Goal: Find specific page/section: Find specific page/section

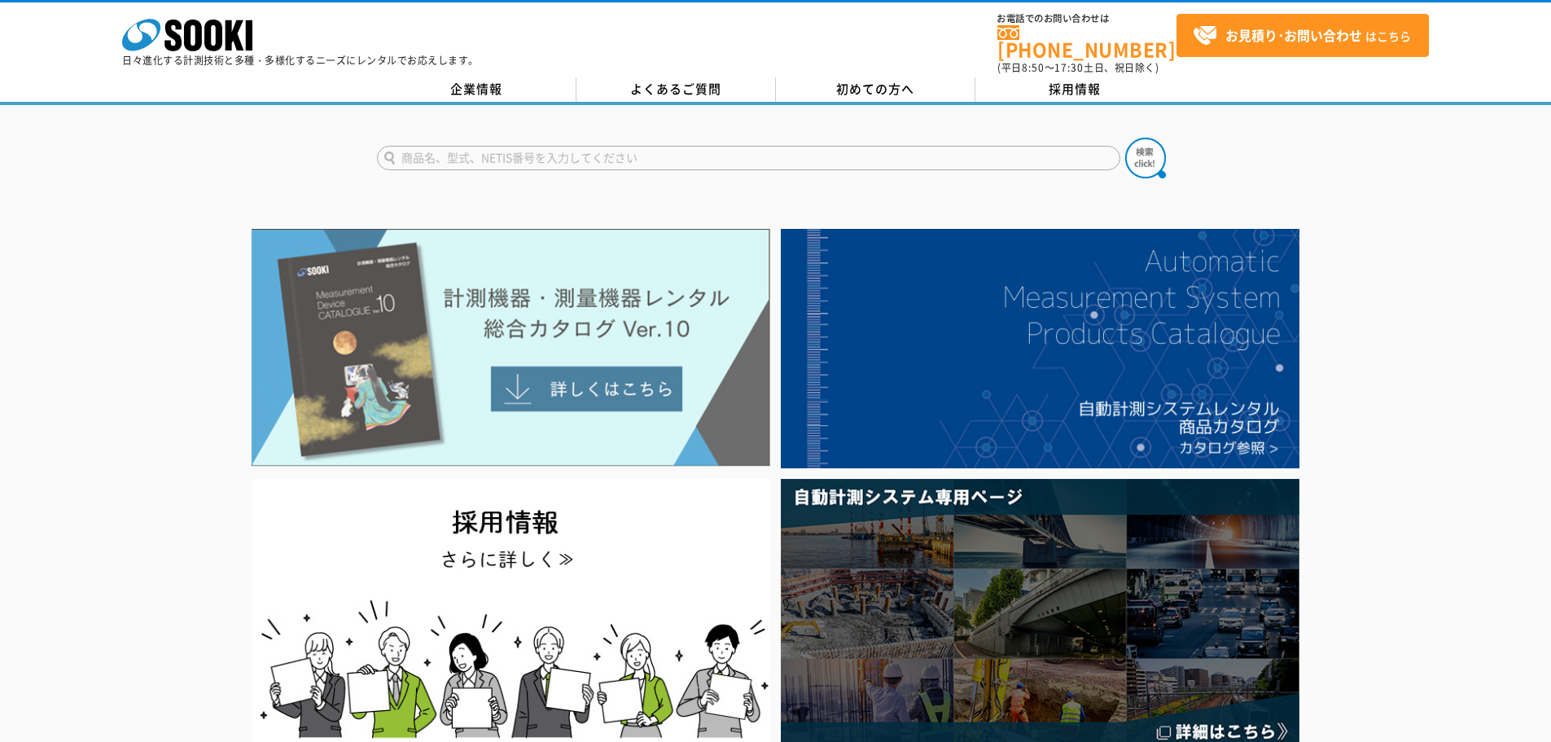
click at [476, 405] on img at bounding box center [511, 348] width 519 height 238
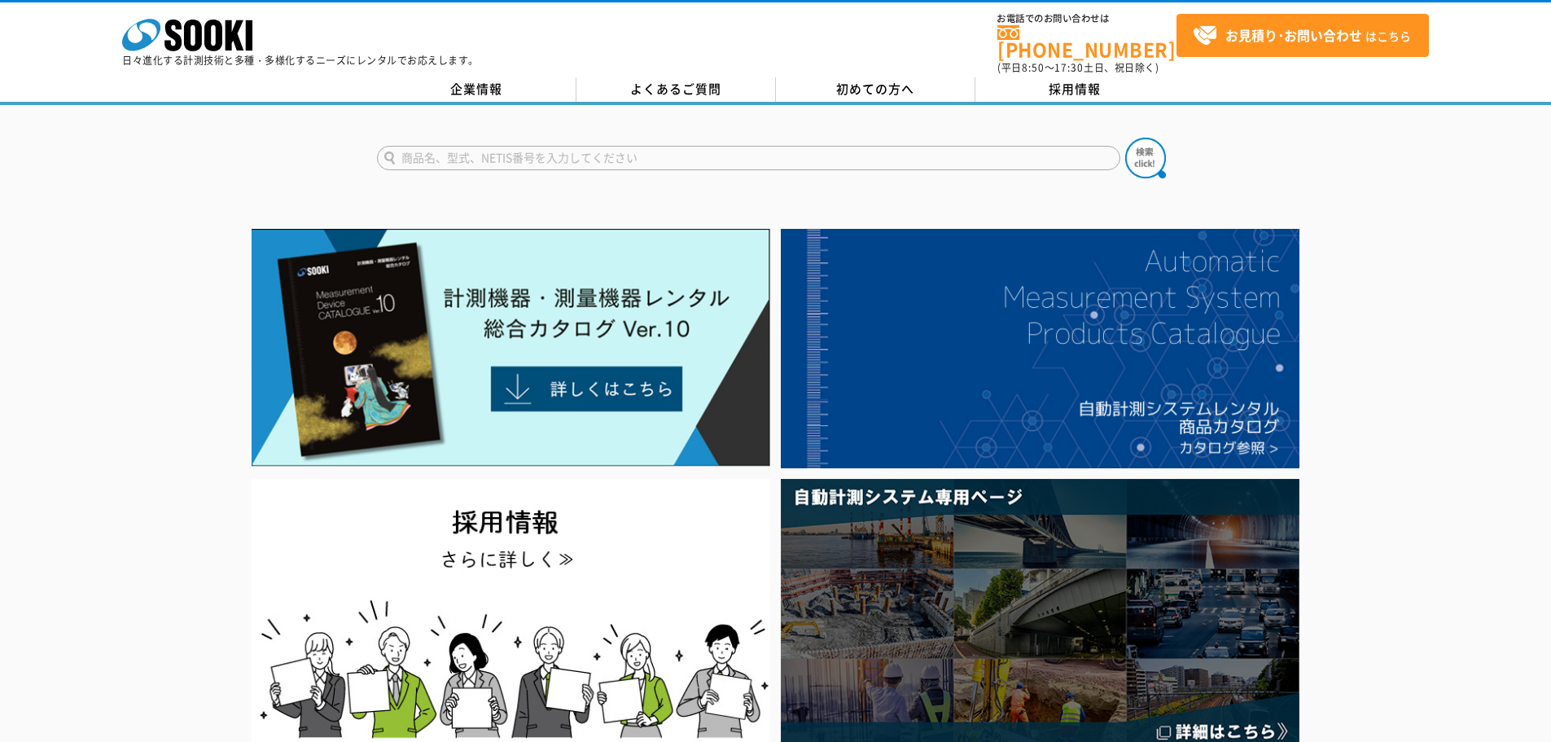
click at [581, 146] on input "text" at bounding box center [748, 158] width 743 height 24
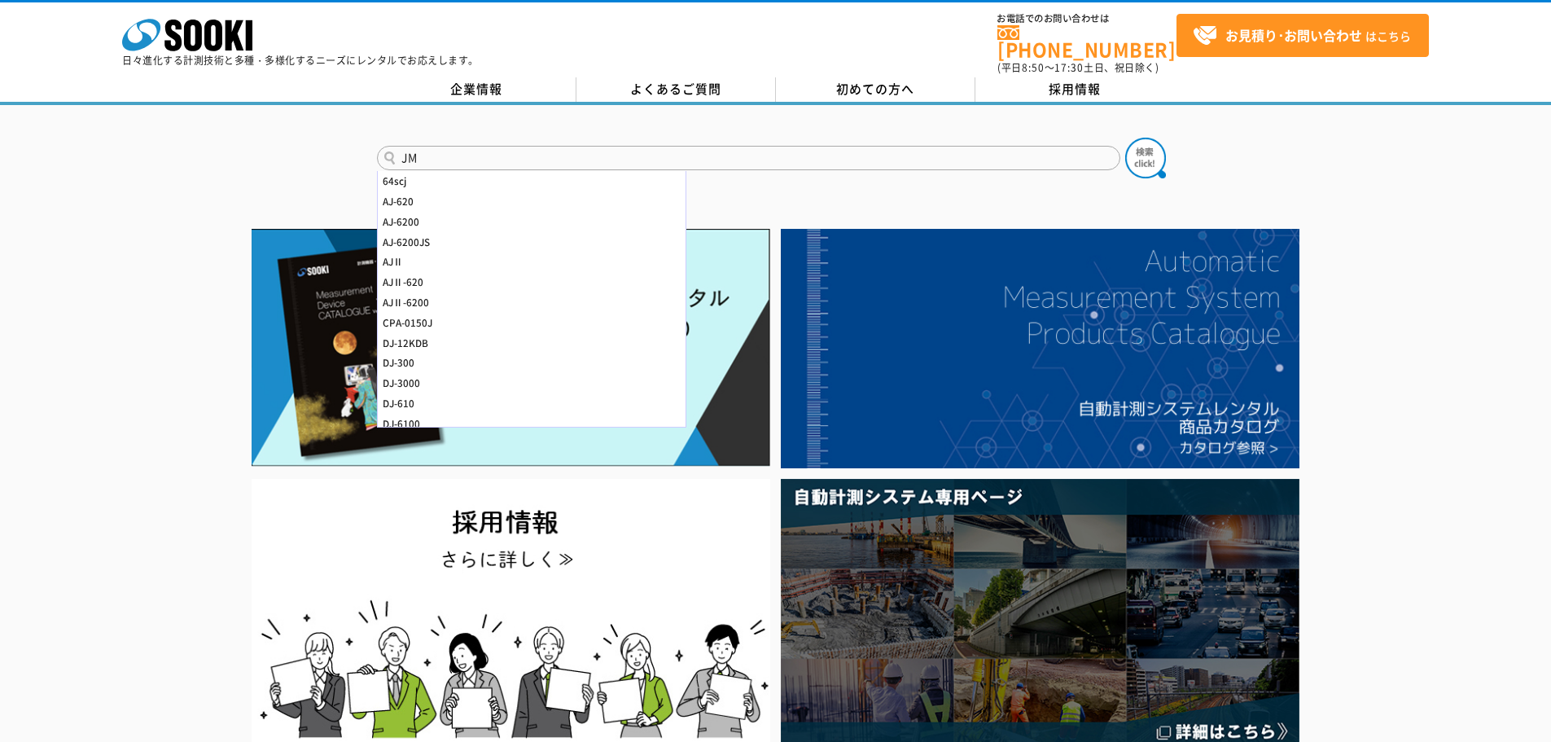
type input "JM"
click at [1125, 138] on button at bounding box center [1145, 158] width 41 height 41
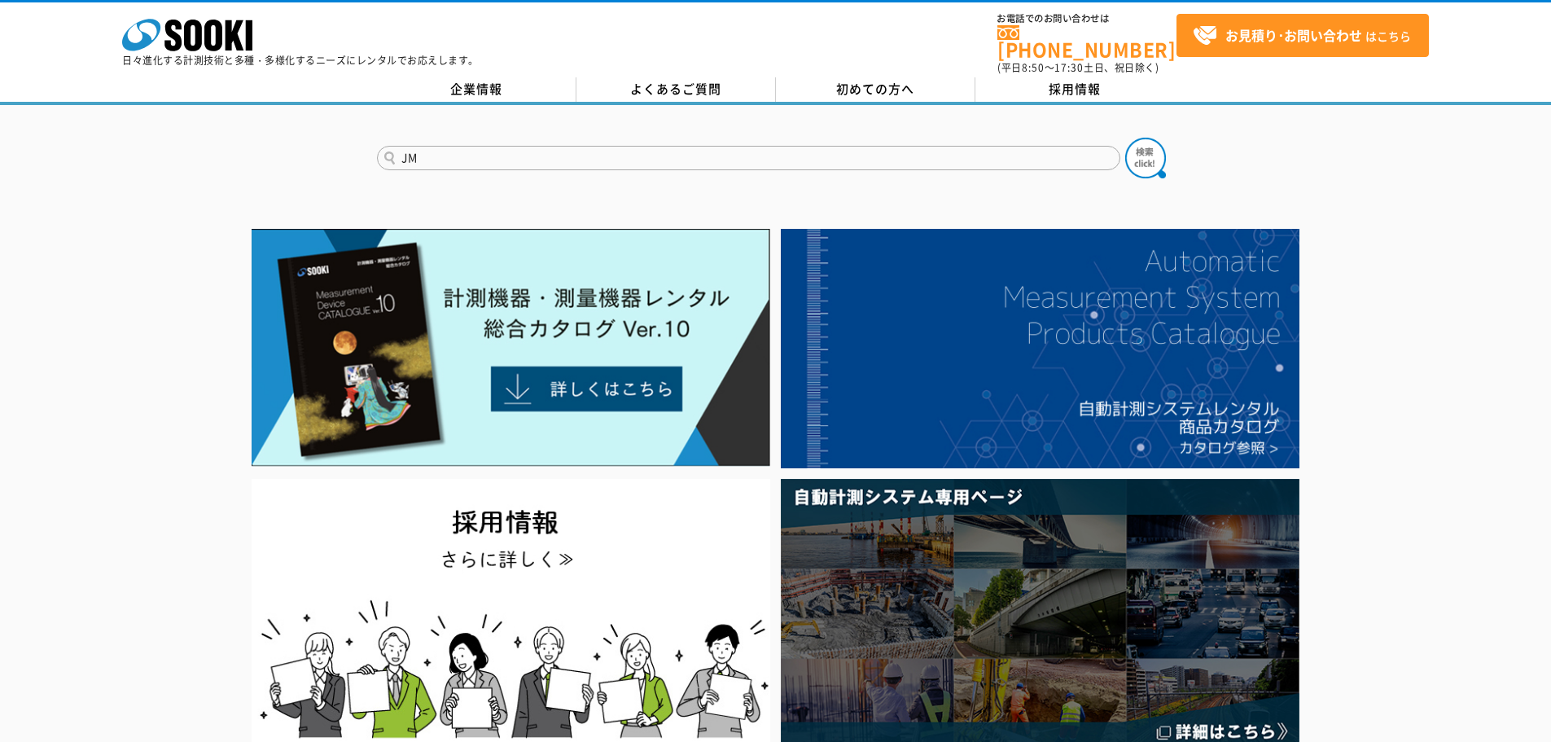
click at [1125, 138] on button at bounding box center [1145, 158] width 41 height 41
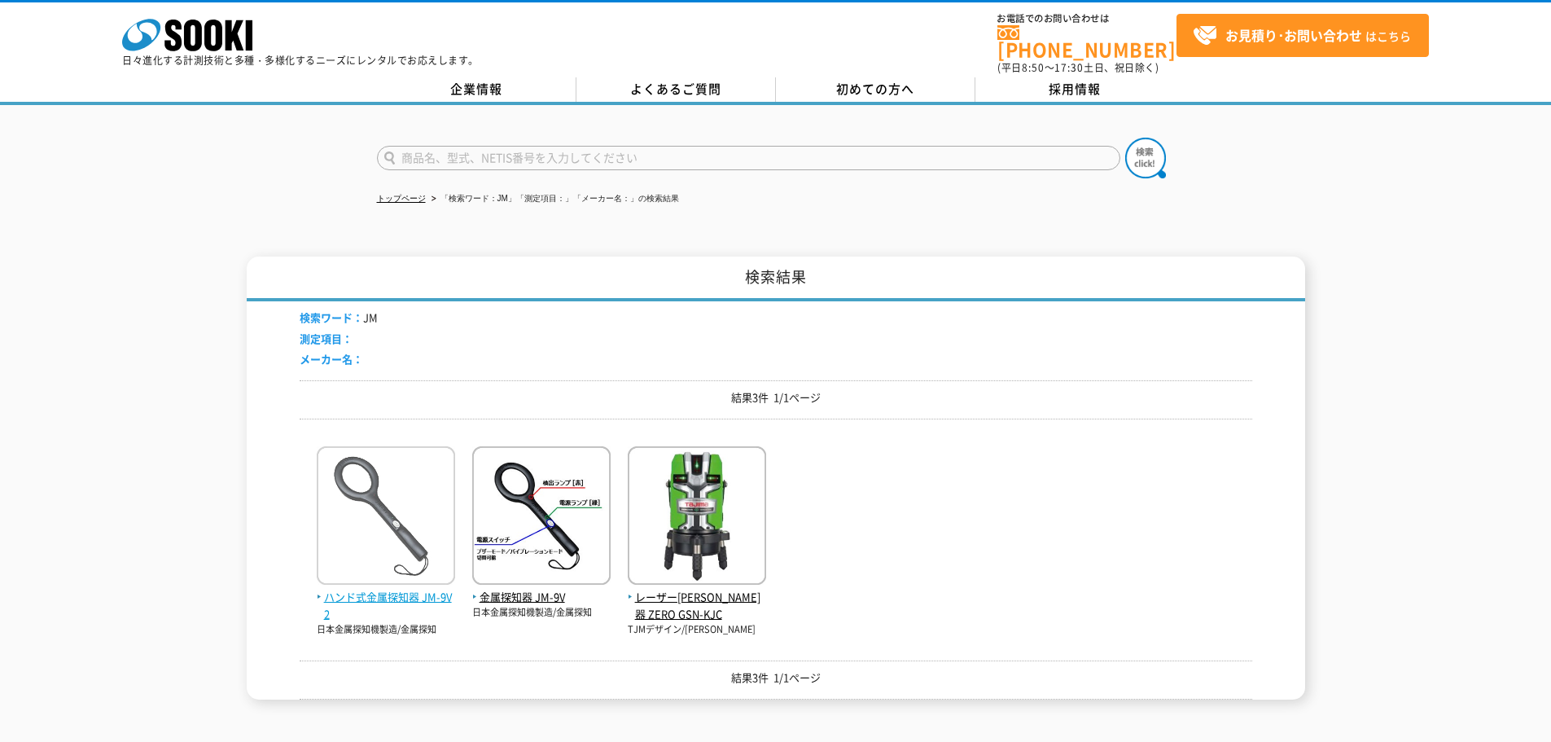
click at [430, 542] on img at bounding box center [386, 517] width 138 height 142
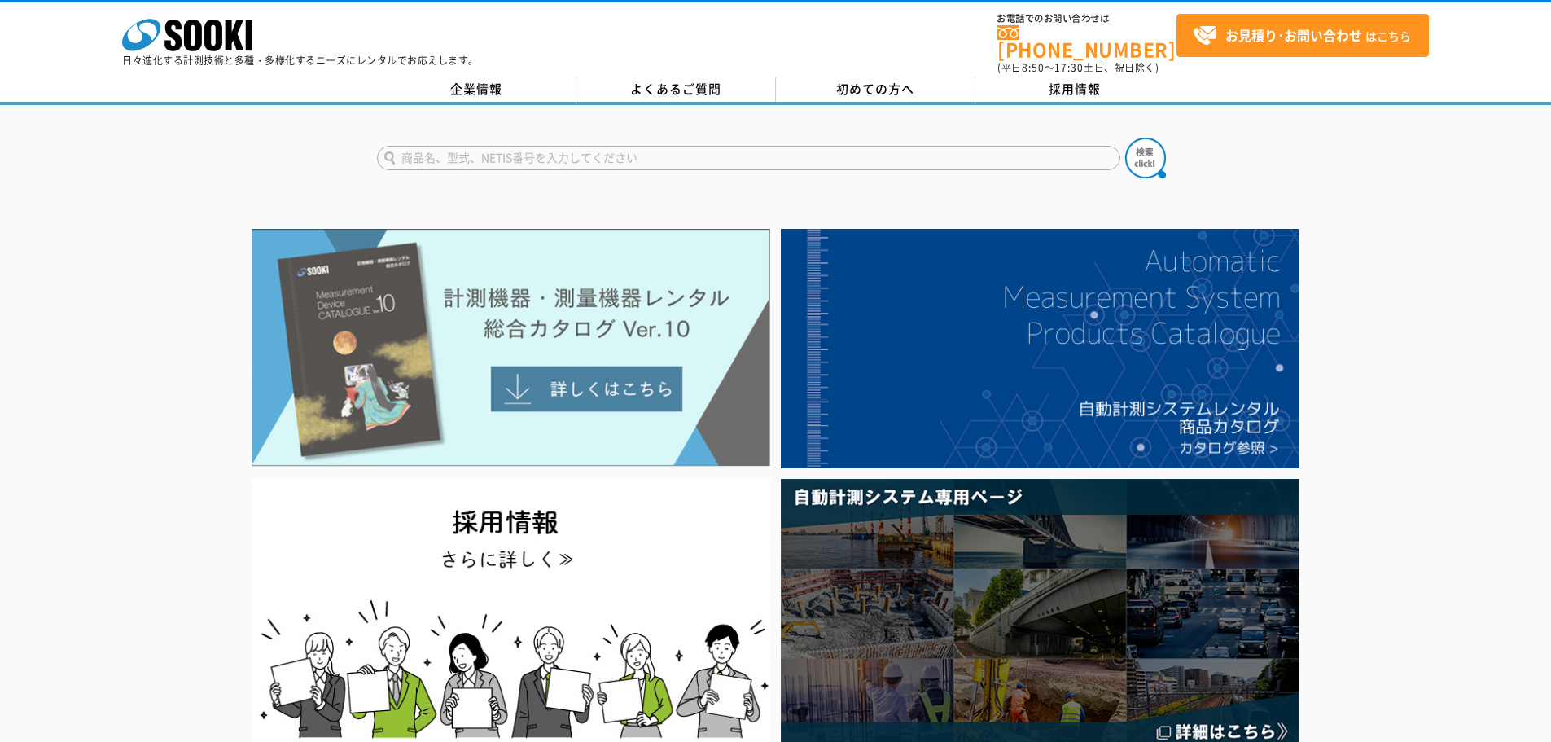
click at [484, 311] on img at bounding box center [511, 348] width 519 height 238
